Goal: Task Accomplishment & Management: Use online tool/utility

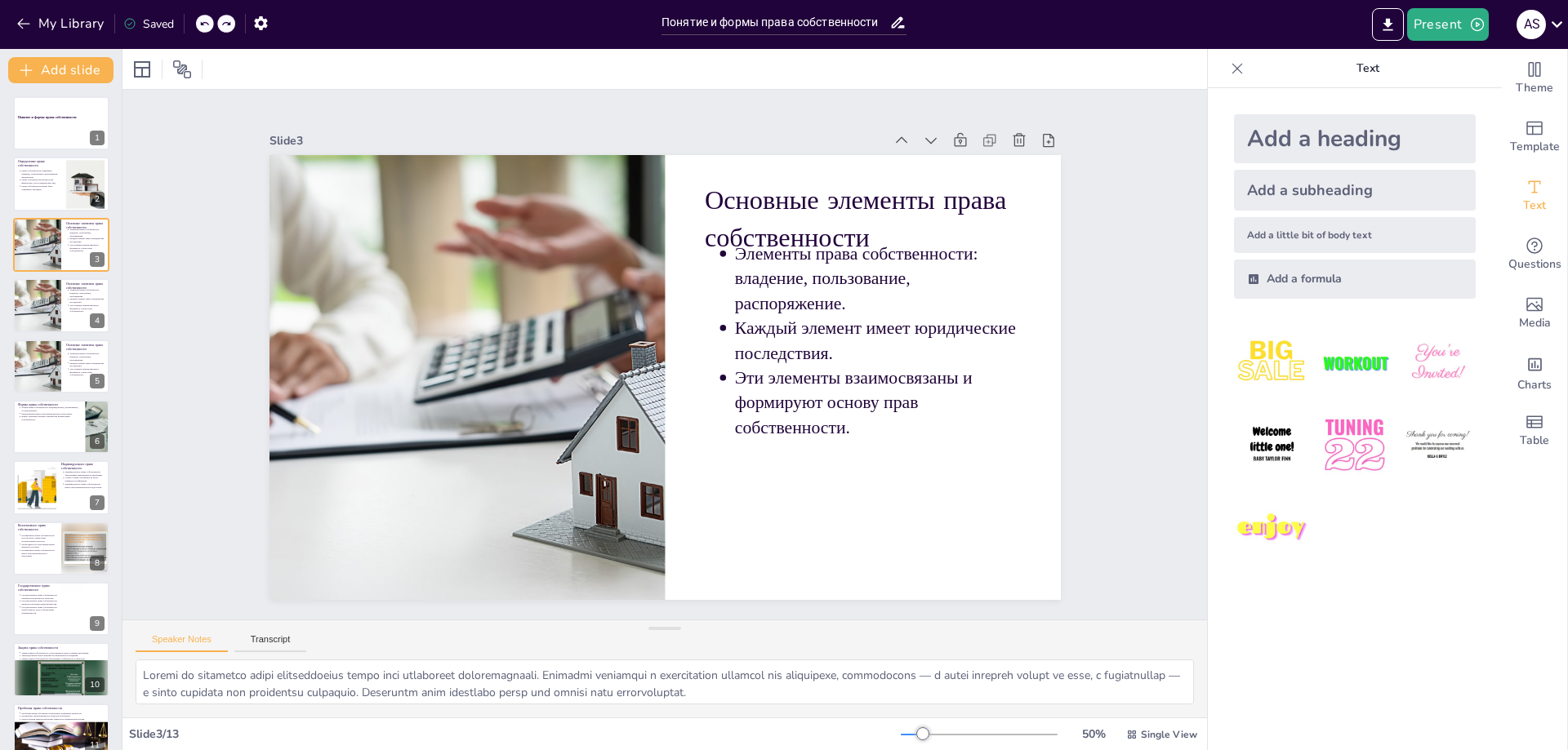
click at [567, 37] on div "My Library Saved" at bounding box center [327, 23] width 654 height 46
click at [394, 21] on div "My Library Saved" at bounding box center [327, 23] width 654 height 30
click at [431, 17] on div "My Library Saved" at bounding box center [327, 23] width 654 height 30
click at [345, 15] on div "My Library Saved" at bounding box center [327, 23] width 654 height 30
click at [326, 25] on div "My Library Saved" at bounding box center [327, 23] width 654 height 30
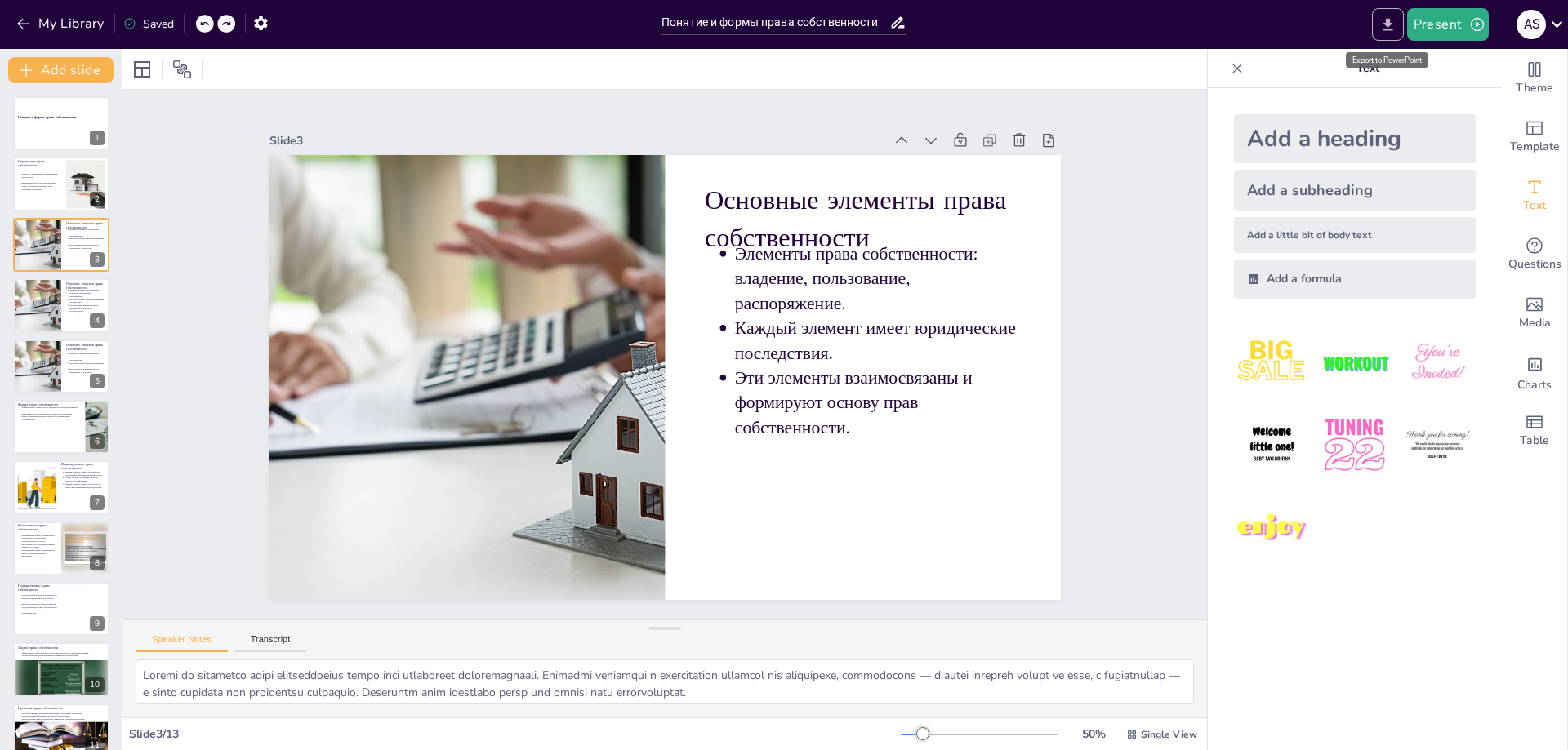
click at [1394, 24] on icon "Export to PowerPoint" at bounding box center [1387, 25] width 17 height 17
click at [1392, 28] on icon "Export to PowerPoint" at bounding box center [1387, 25] width 17 height 17
click at [1392, 27] on icon "Export to PowerPoint" at bounding box center [1387, 25] width 17 height 17
drag, startPoint x: 1392, startPoint y: 27, endPoint x: 1267, endPoint y: 13, distance: 125.8
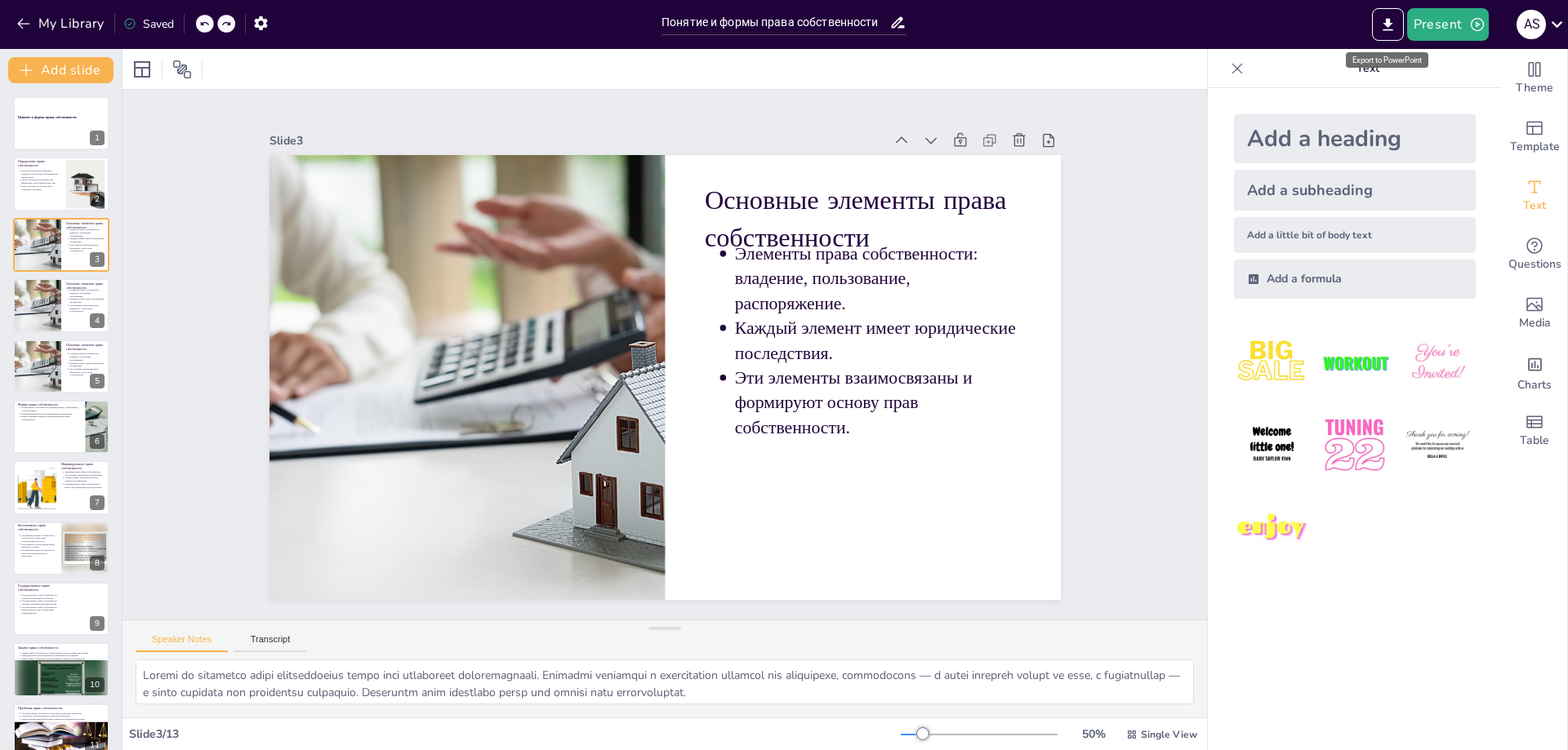
click at [1267, 13] on div "Present A S" at bounding box center [1241, 25] width 654 height 32
click at [1386, 22] on icon "Export to PowerPoint" at bounding box center [1387, 25] width 17 height 17
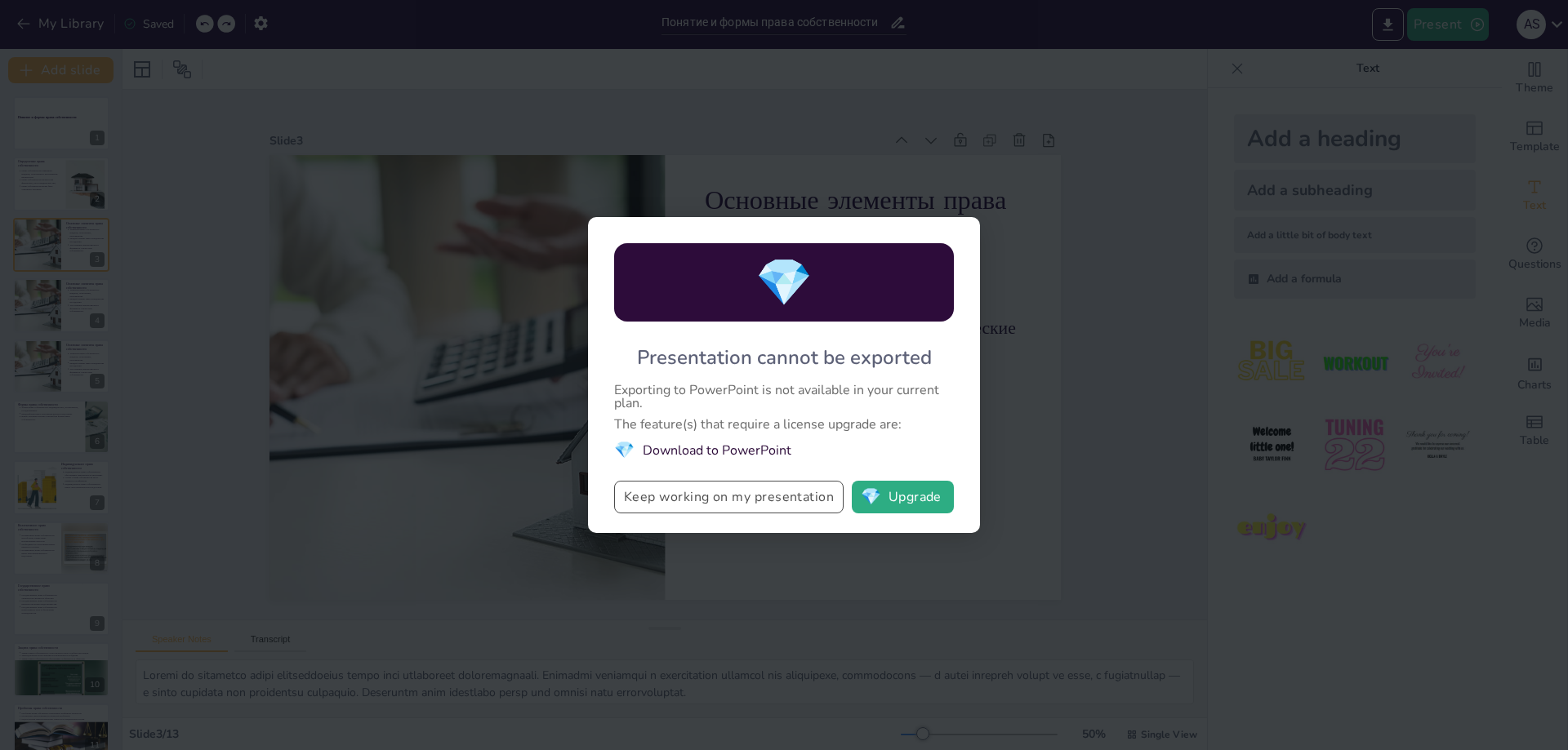
click at [765, 501] on button "Keep working on my presentation" at bounding box center [729, 497] width 229 height 32
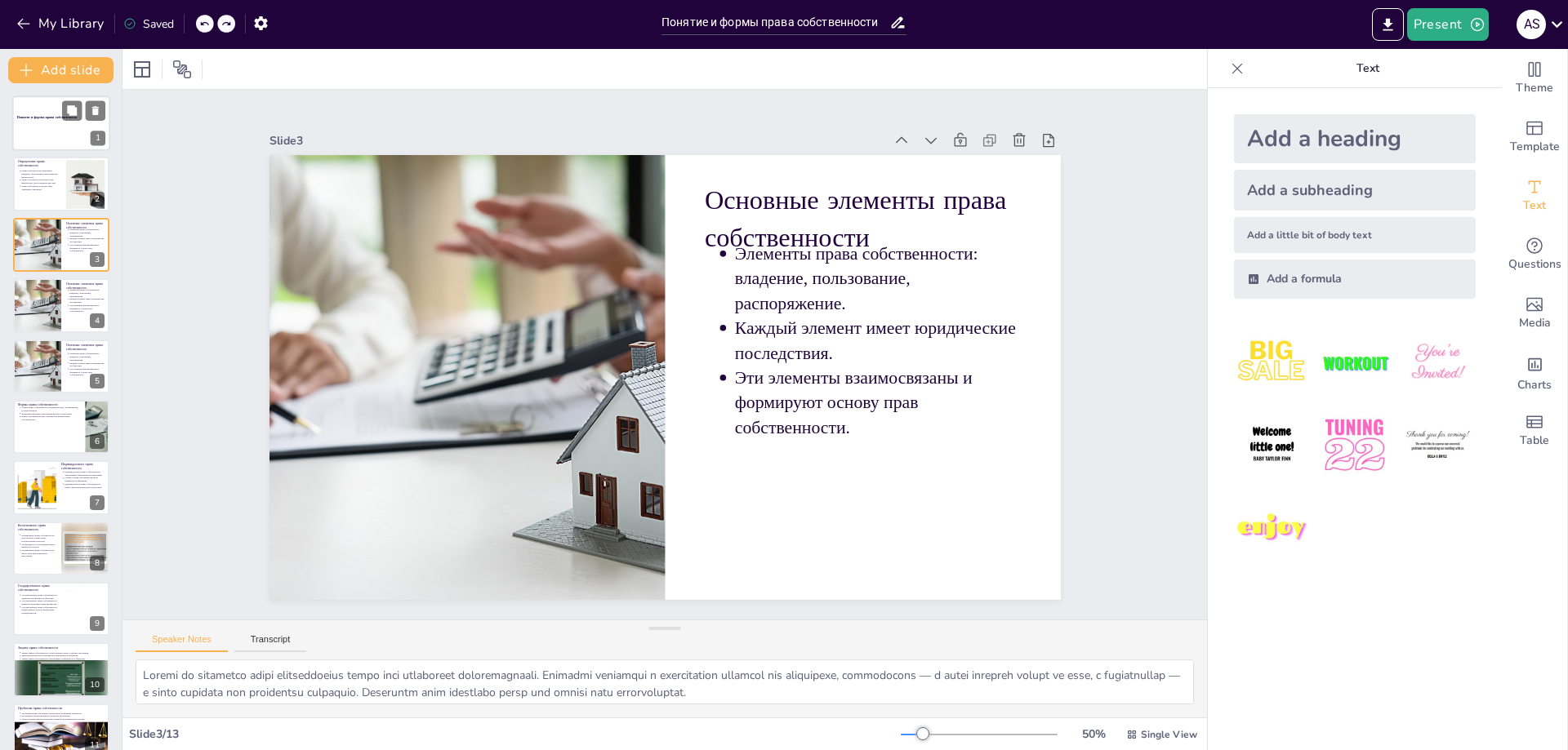
click at [31, 119] on strong "Понятие и формы права собственности" at bounding box center [47, 117] width 59 height 4
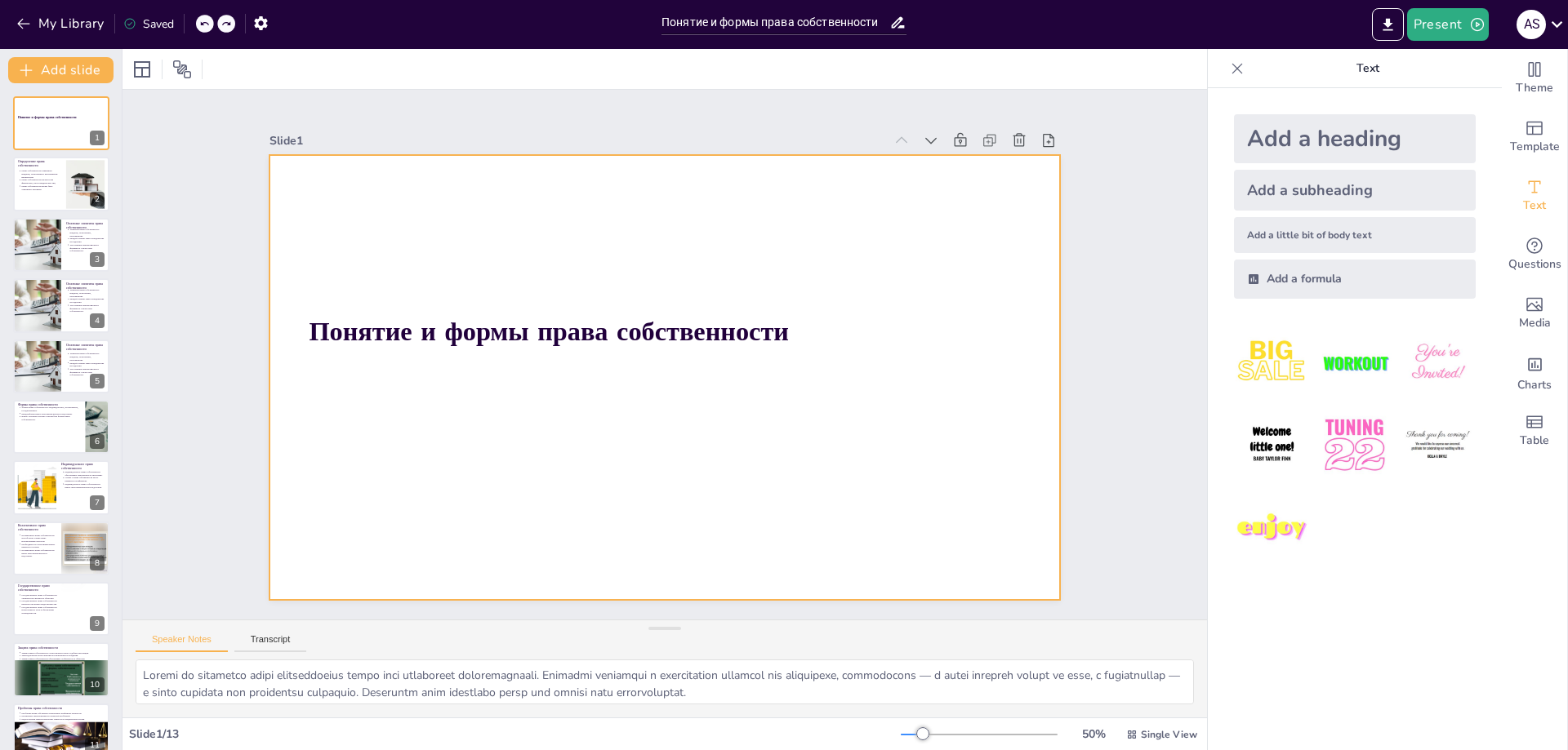
click at [552, 214] on div at bounding box center [665, 377] width 791 height 445
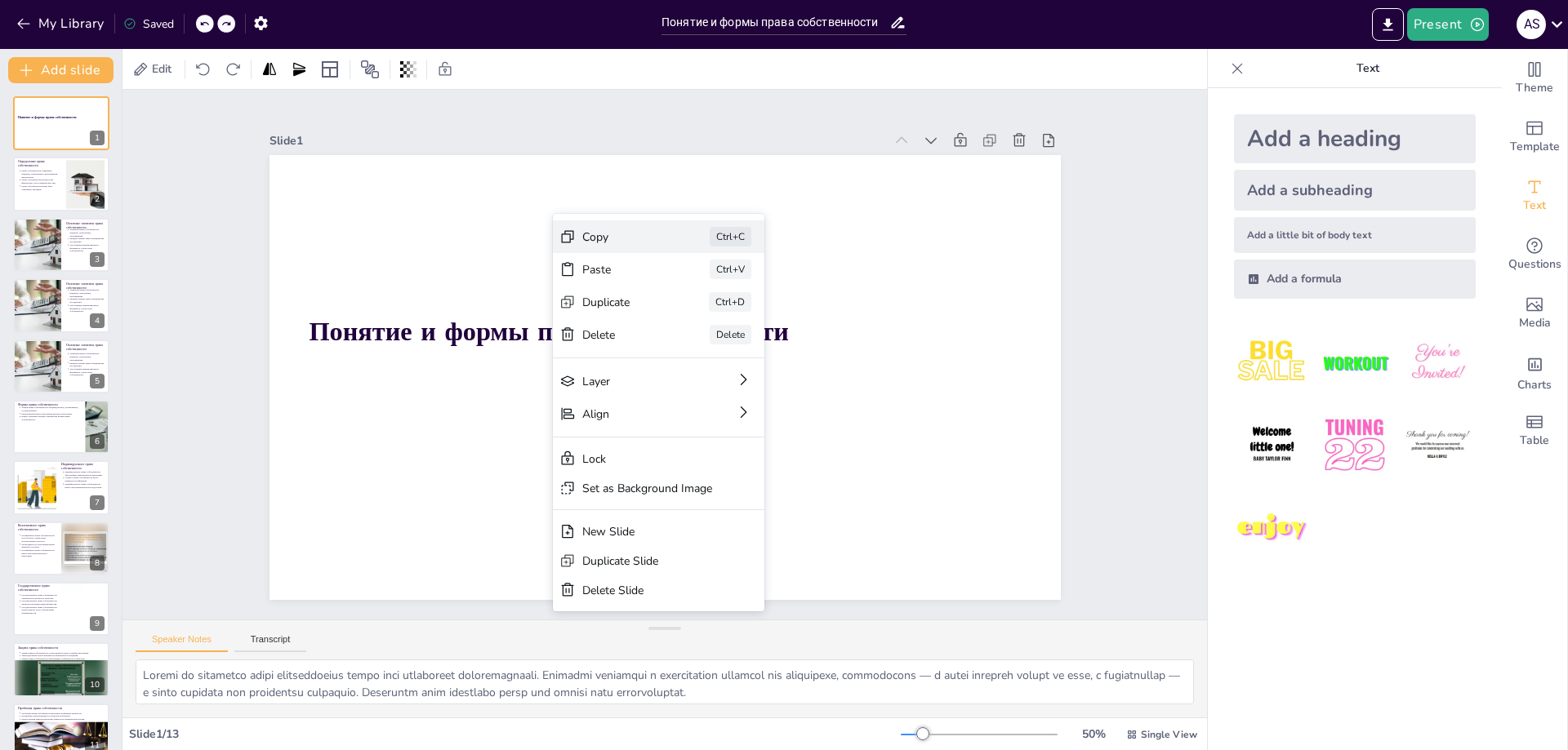
click at [592, 231] on div "Copy" at bounding box center [622, 237] width 81 height 15
